Goal: Check status: Check status

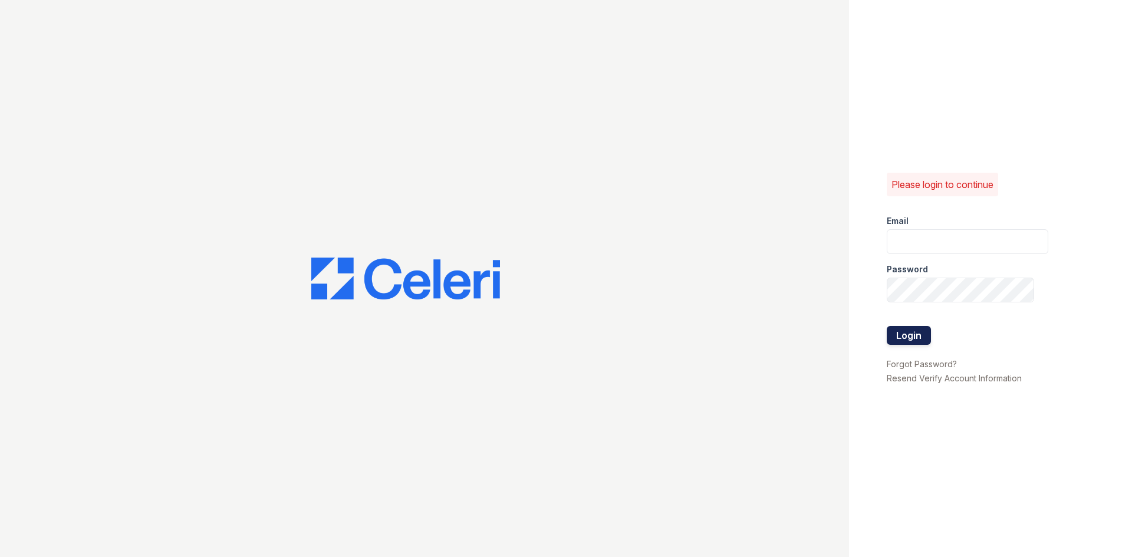
type input "[EMAIL_ADDRESS][DOMAIN_NAME]"
click at [909, 338] on button "Login" at bounding box center [908, 335] width 44 height 19
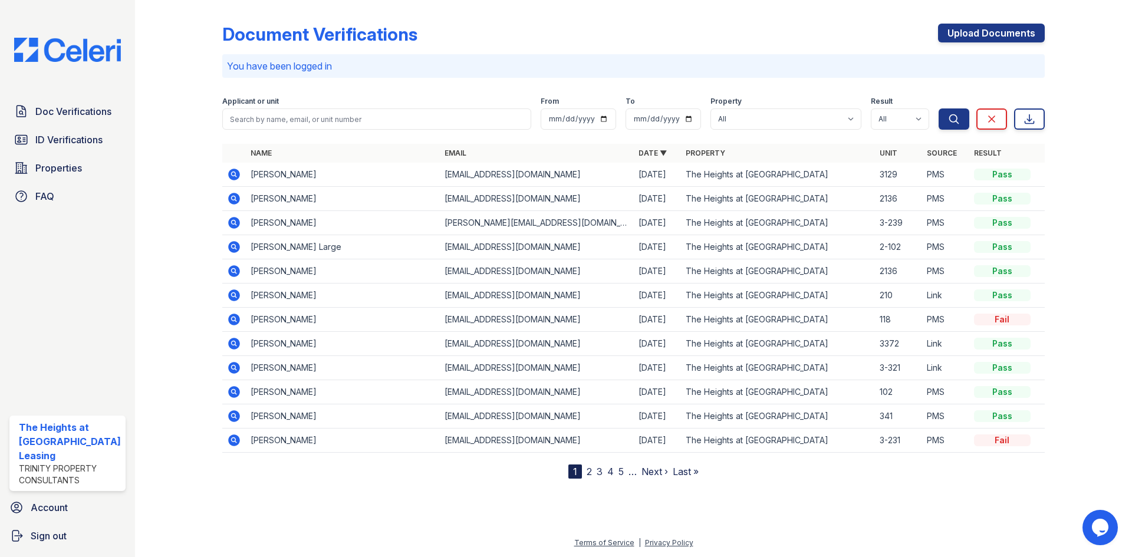
click at [232, 174] on icon at bounding box center [233, 173] width 3 height 3
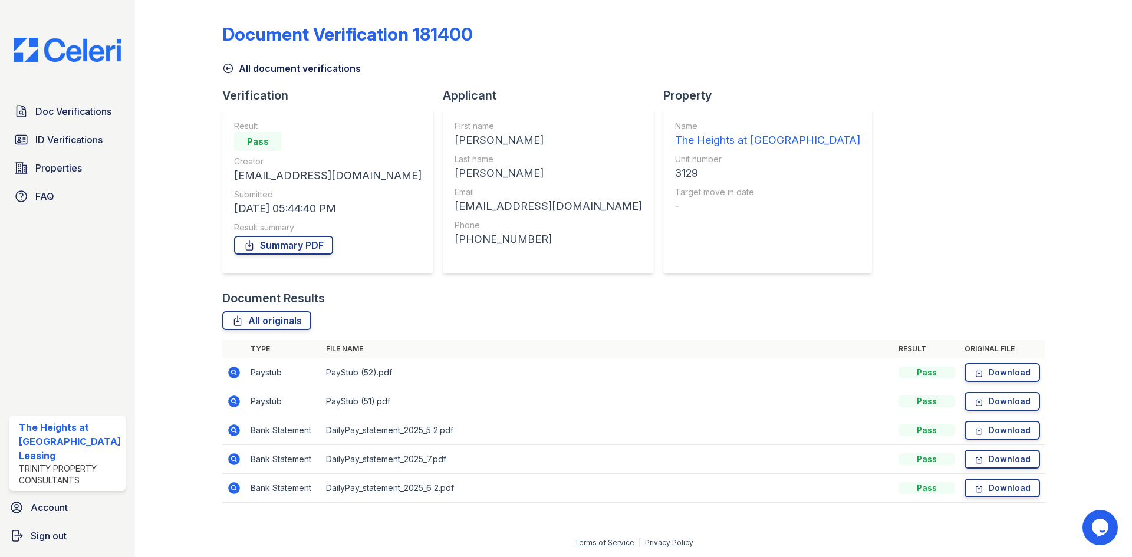
click at [230, 372] on icon at bounding box center [234, 372] width 14 height 14
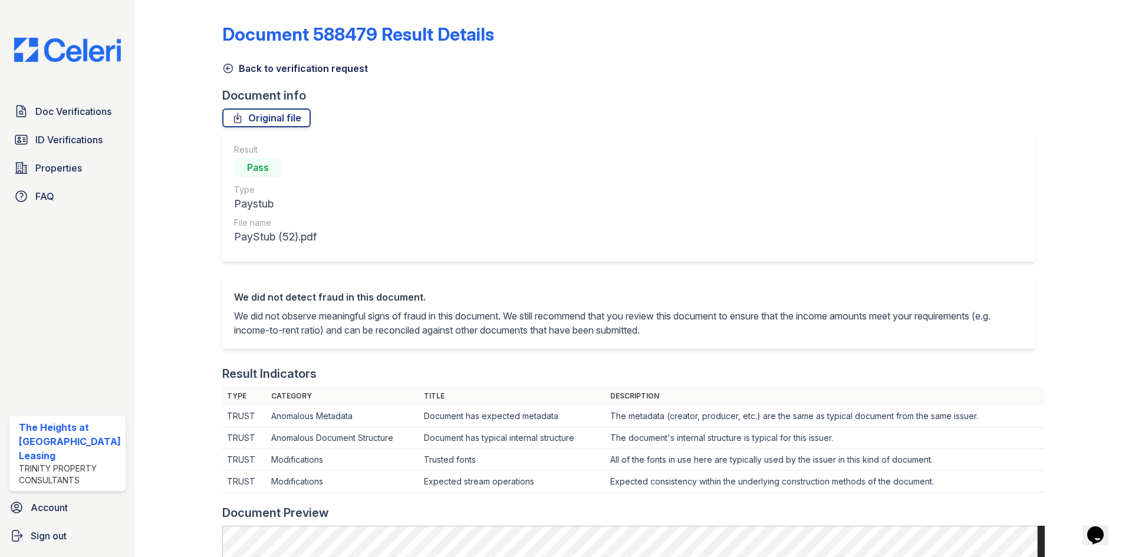
click at [229, 63] on icon at bounding box center [228, 68] width 12 height 12
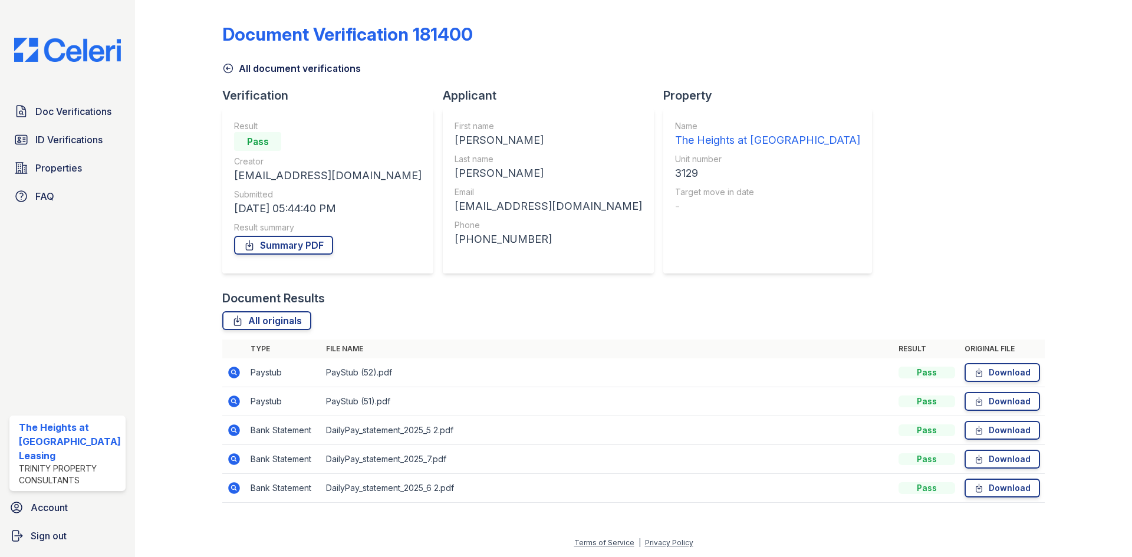
click at [236, 400] on icon at bounding box center [234, 401] width 12 height 12
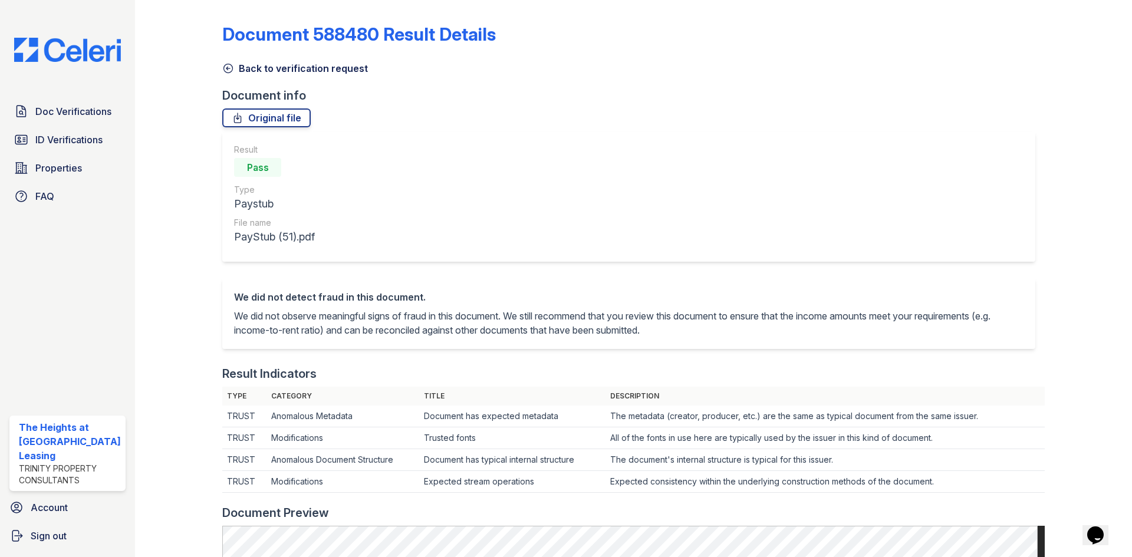
click at [225, 67] on icon at bounding box center [228, 68] width 12 height 12
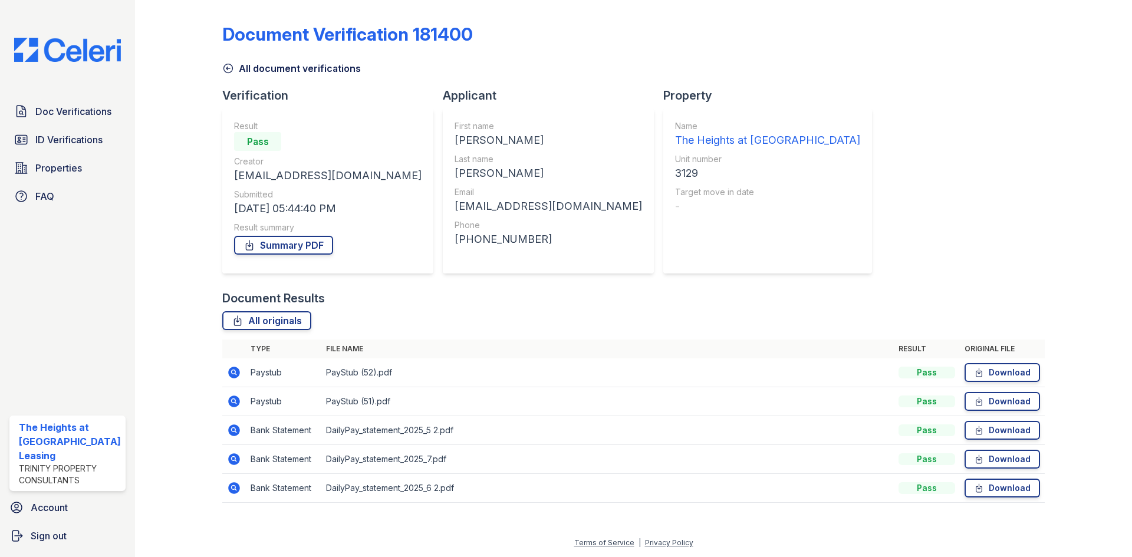
click at [232, 427] on icon at bounding box center [234, 430] width 12 height 12
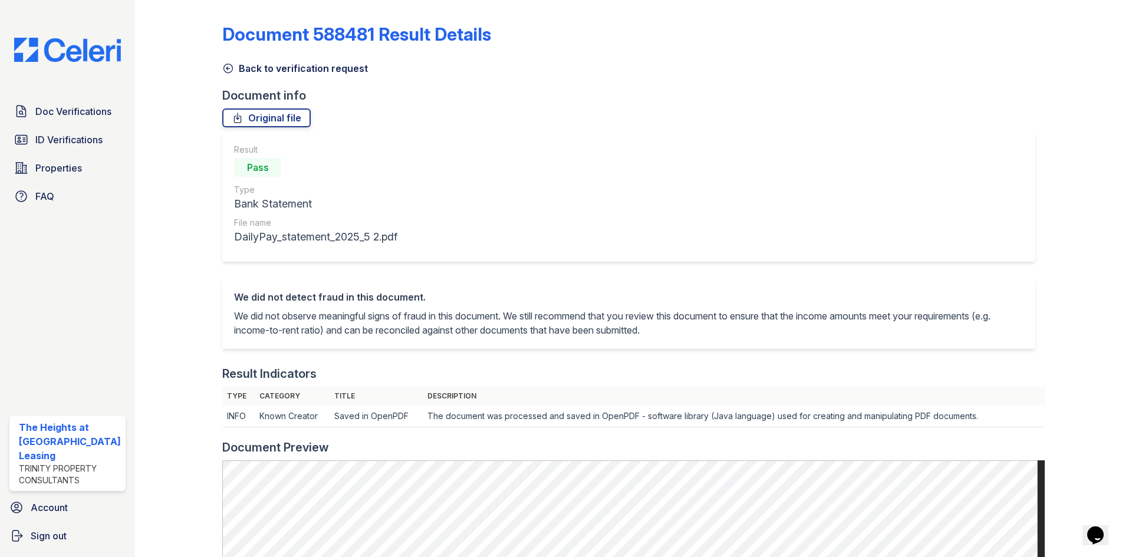
click at [225, 70] on icon at bounding box center [228, 68] width 12 height 12
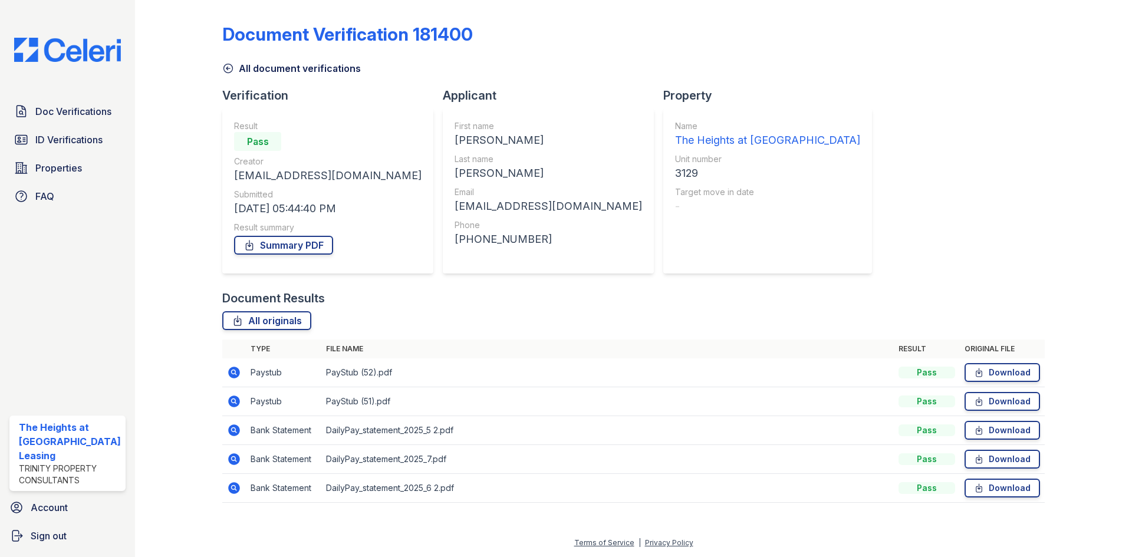
click at [233, 485] on icon at bounding box center [234, 488] width 14 height 14
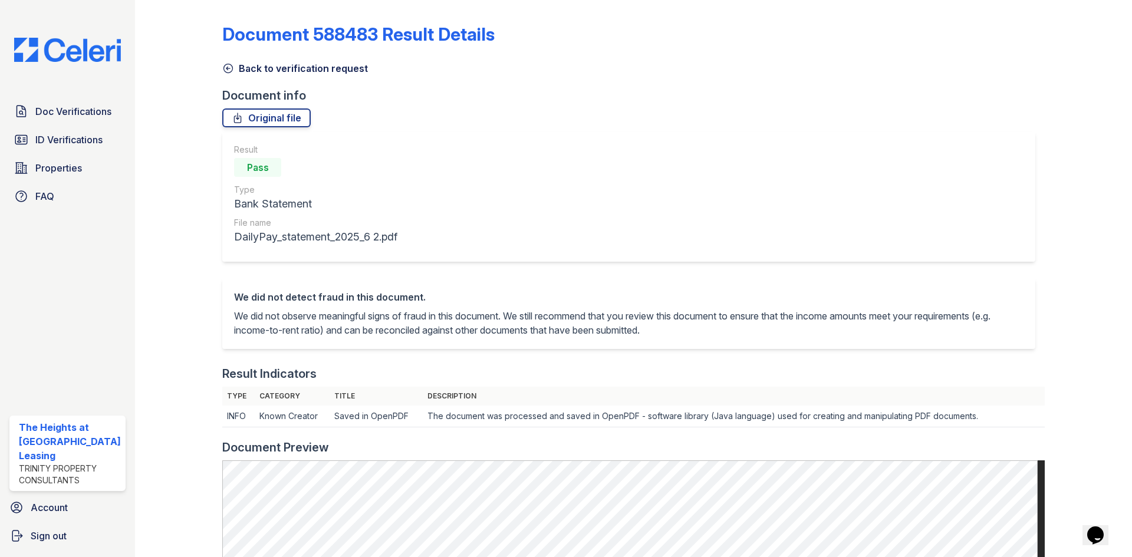
click at [227, 67] on icon at bounding box center [228, 68] width 12 height 12
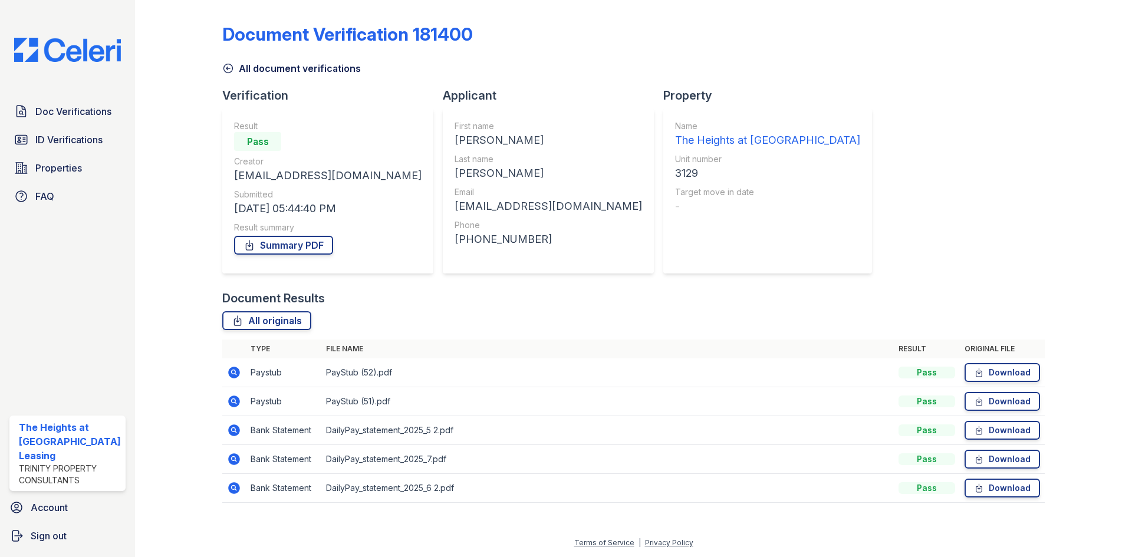
click at [231, 69] on icon at bounding box center [228, 68] width 12 height 12
